Goal: Task Accomplishment & Management: Manage account settings

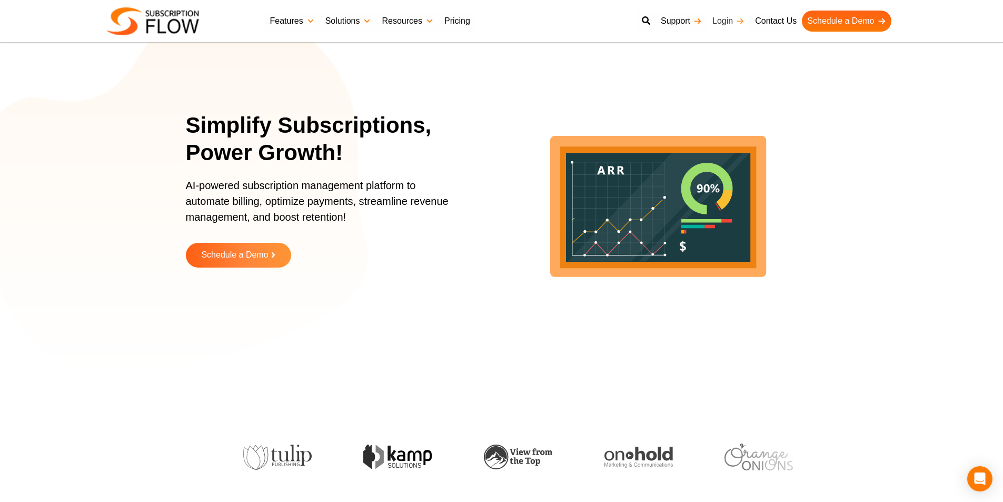
click at [721, 20] on link "Login" at bounding box center [728, 21] width 43 height 21
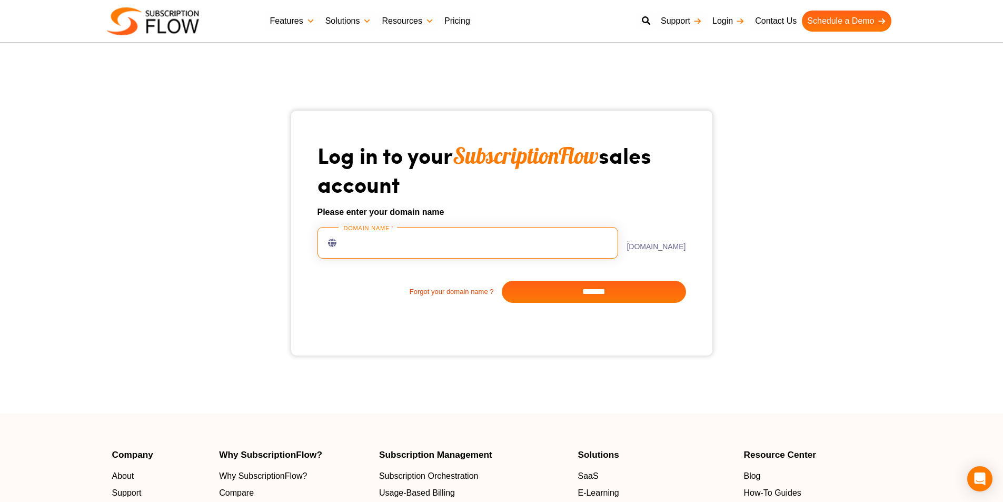
click at [475, 240] on input "text" at bounding box center [467, 243] width 301 height 32
type input "**********"
click at [603, 287] on input "*******" at bounding box center [594, 292] width 184 height 22
